Goal: Find specific page/section: Find specific page/section

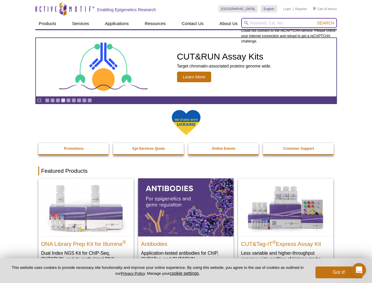
click at [289, 23] on input "search" at bounding box center [289, 23] width 96 height 10
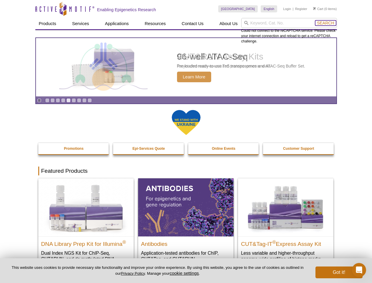
click at [325, 23] on span "Search" at bounding box center [325, 23] width 17 height 5
click at [39, 100] on icon "Pause" at bounding box center [39, 100] width 4 height 4
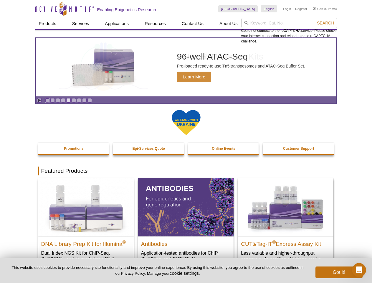
click at [47, 100] on link "Go to slide 1" at bounding box center [47, 100] width 4 height 4
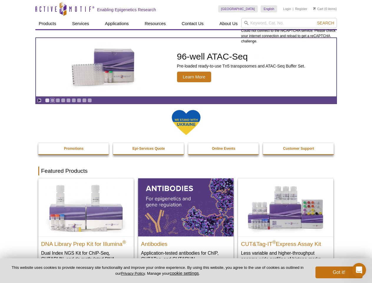
click at [52, 100] on link "Go to slide 2" at bounding box center [52, 100] width 4 height 4
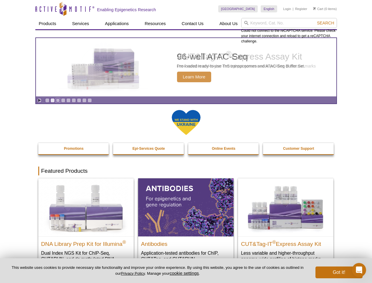
click at [58, 100] on link "Go to slide 3" at bounding box center [58, 100] width 4 height 4
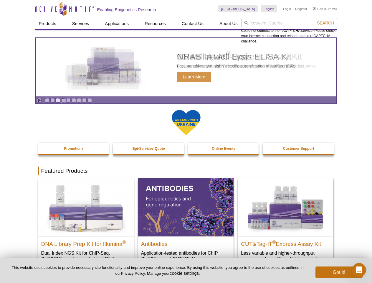
click at [63, 100] on link "Go to slide 4" at bounding box center [63, 100] width 4 height 4
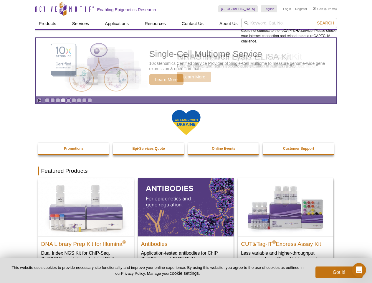
click at [68, 100] on link "Go to slide 5" at bounding box center [68, 100] width 4 height 4
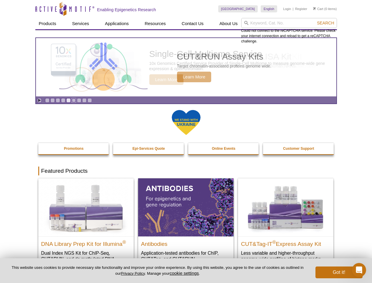
click at [74, 100] on link "Go to slide 6" at bounding box center [74, 100] width 4 height 4
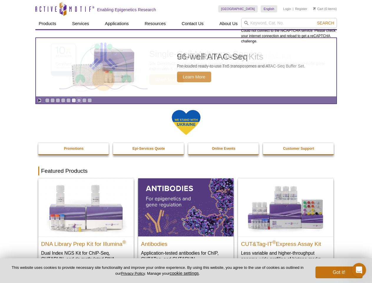
click at [79, 100] on link "Go to slide 7" at bounding box center [79, 100] width 4 height 4
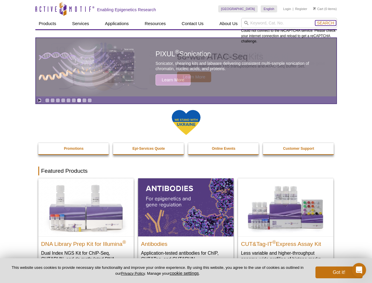
click at [325, 23] on span "Search" at bounding box center [325, 23] width 17 height 5
